Goal: Task Accomplishment & Management: Use online tool/utility

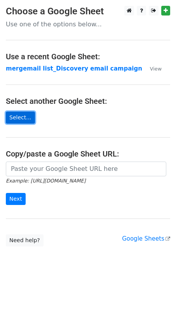
drag, startPoint x: 0, startPoint y: 0, endPoint x: 26, endPoint y: 121, distance: 123.4
click at [26, 121] on link "Select..." at bounding box center [20, 118] width 29 height 12
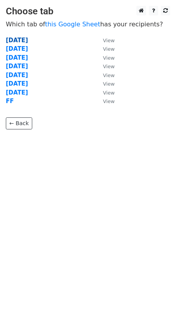
click at [15, 38] on strong "[DATE]" at bounding box center [17, 40] width 22 height 7
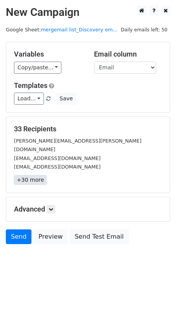
click at [34, 175] on link "+30 more" at bounding box center [30, 180] width 33 height 10
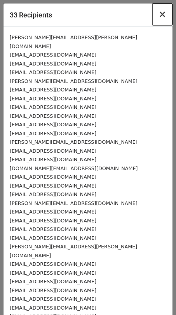
click at [158, 15] on span "×" at bounding box center [162, 14] width 8 height 11
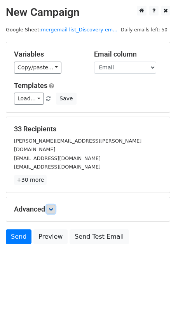
click at [52, 207] on icon at bounding box center [50, 209] width 5 height 5
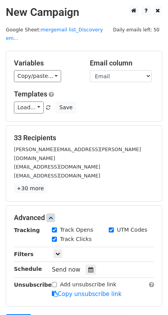
click at [54, 228] on input "Track Opens" at bounding box center [54, 230] width 5 height 5
checkbox input "true"
click at [54, 237] on input "Track Clicks" at bounding box center [54, 239] width 5 height 5
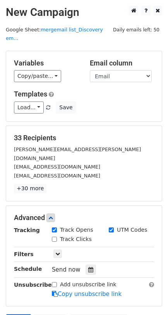
checkbox input "true"
click at [111, 228] on input "UTM Codes" at bounding box center [111, 230] width 5 height 5
checkbox input "true"
click at [89, 267] on icon at bounding box center [90, 269] width 5 height 5
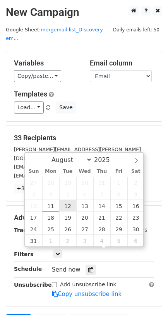
type input "[DATE] 12:00"
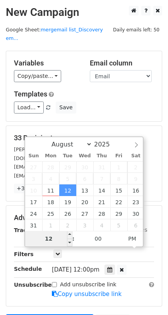
click at [50, 242] on input "12" at bounding box center [48, 239] width 47 height 16
type input "8"
type input "[DATE] 08:00"
type input "08"
click at [133, 240] on span "PM" at bounding box center [132, 239] width 21 height 16
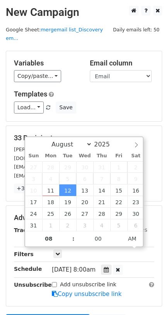
click at [166, 228] on main "New Campaign Daily emails left: 50 Google Sheet: mergemail list_Discovery em...…" at bounding box center [84, 179] width 168 height 346
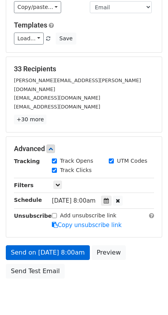
scroll to position [81, 0]
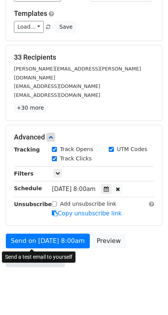
click at [51, 253] on link "Send Test Email" at bounding box center [35, 260] width 59 height 15
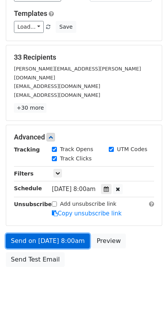
click at [20, 234] on link "Send on [DATE] 8:00am" at bounding box center [48, 241] width 84 height 15
